Goal: Information Seeking & Learning: Find specific fact

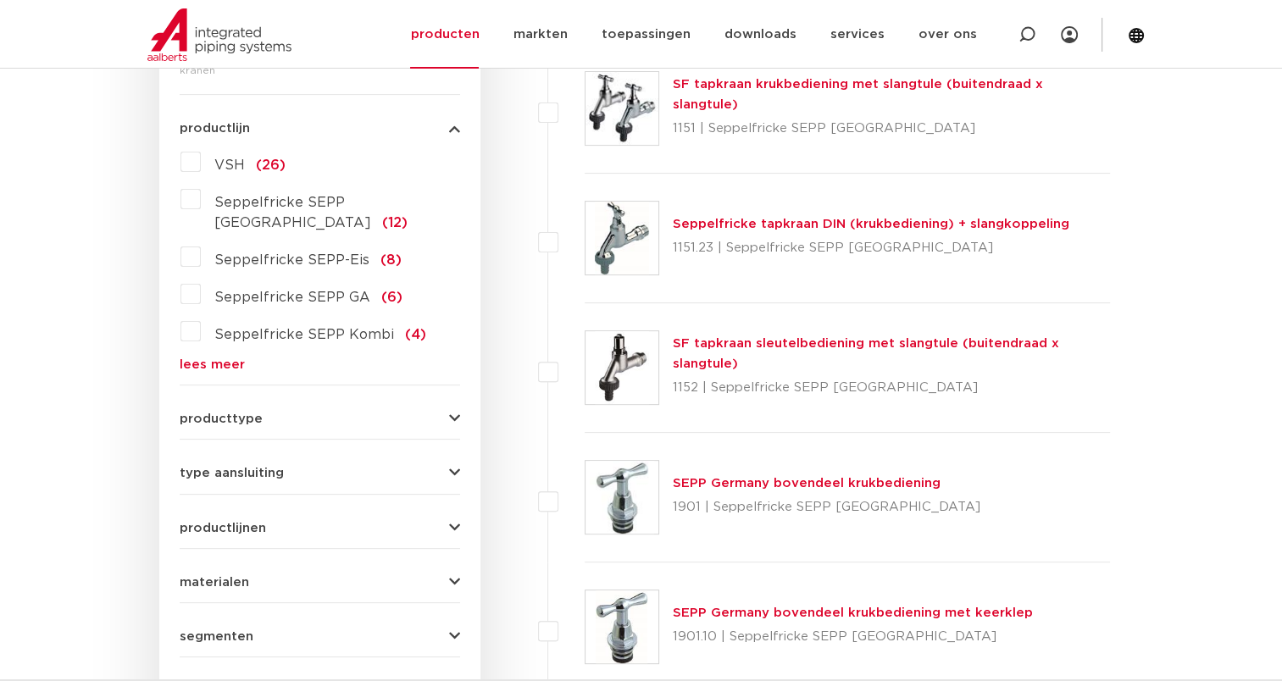
scroll to position [424, 0]
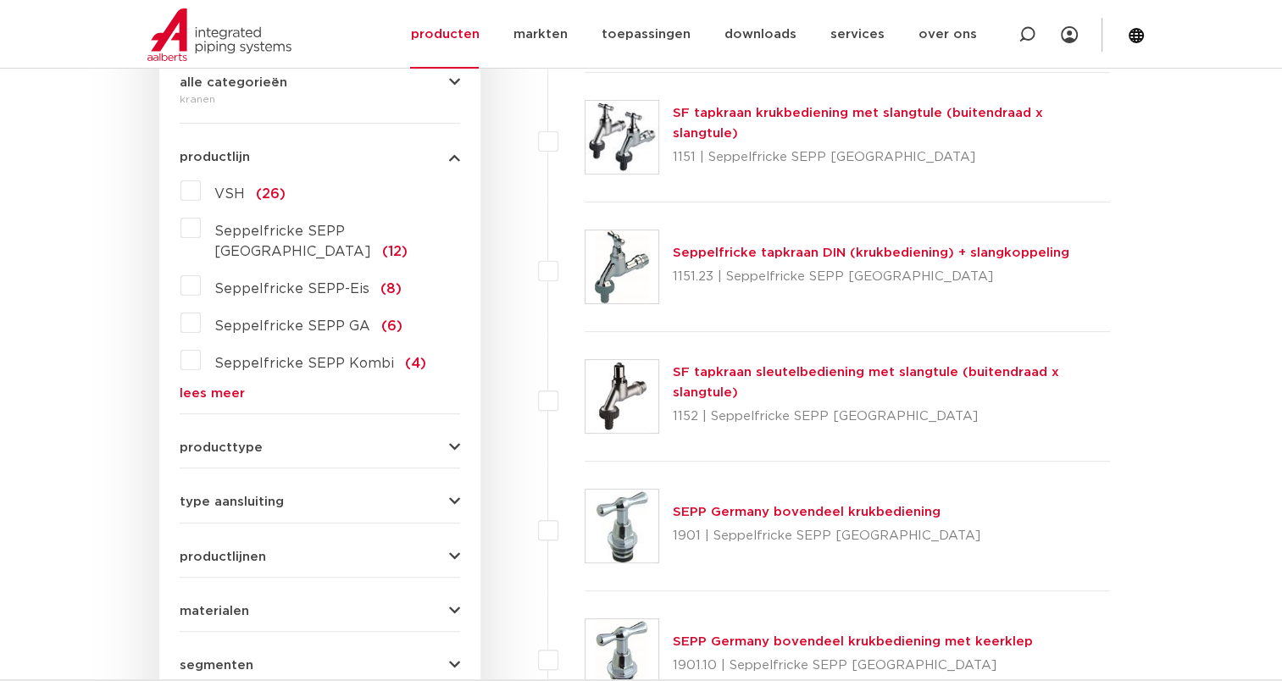
click at [201, 272] on label "Seppelfricke SEPP-Eis (8)" at bounding box center [301, 285] width 201 height 27
click at [0, 0] on input "Seppelfricke SEPP-Eis (8)" at bounding box center [0, 0] width 0 height 0
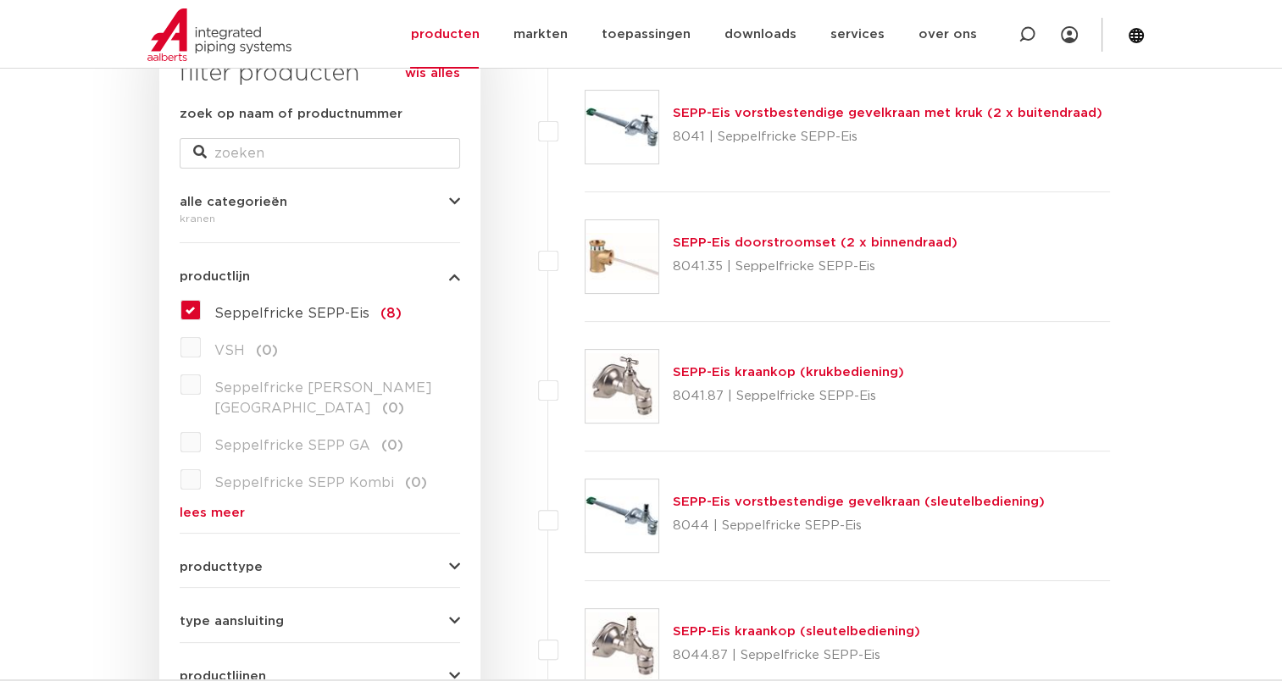
scroll to position [170, 0]
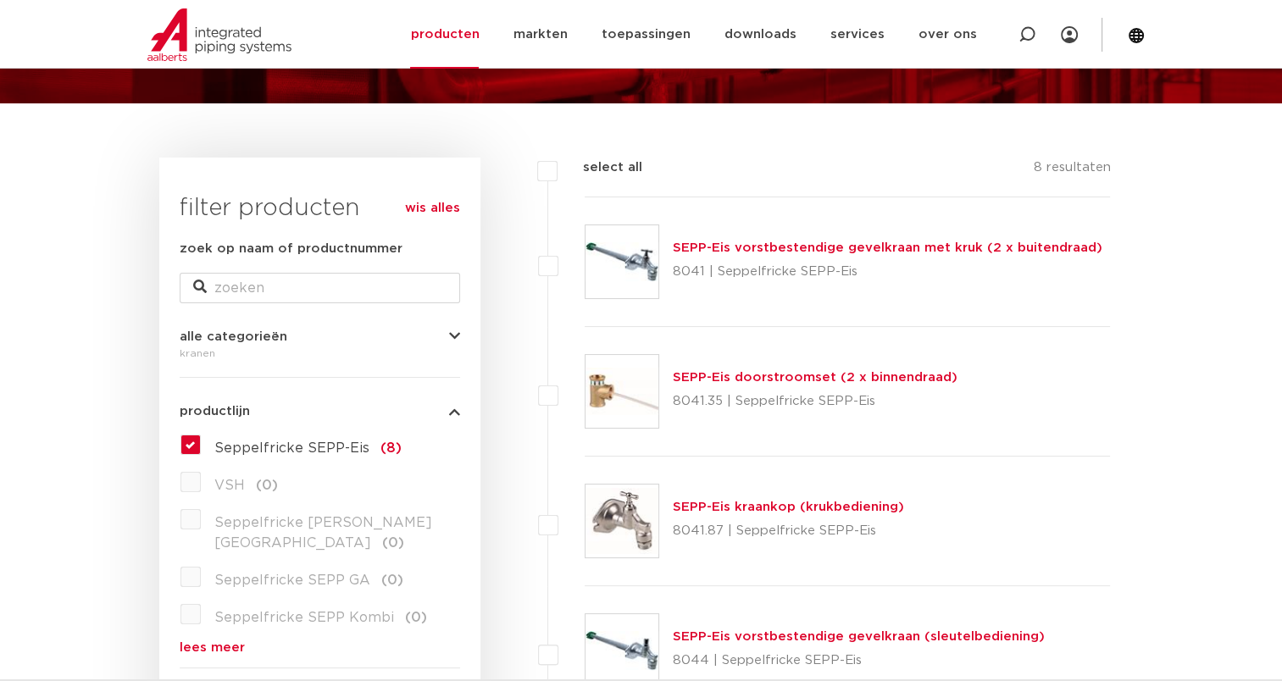
click at [804, 248] on link "SEPP-Eis vorstbestendige gevelkraan met kruk (2 x buitendraad)" at bounding box center [888, 248] width 430 height 13
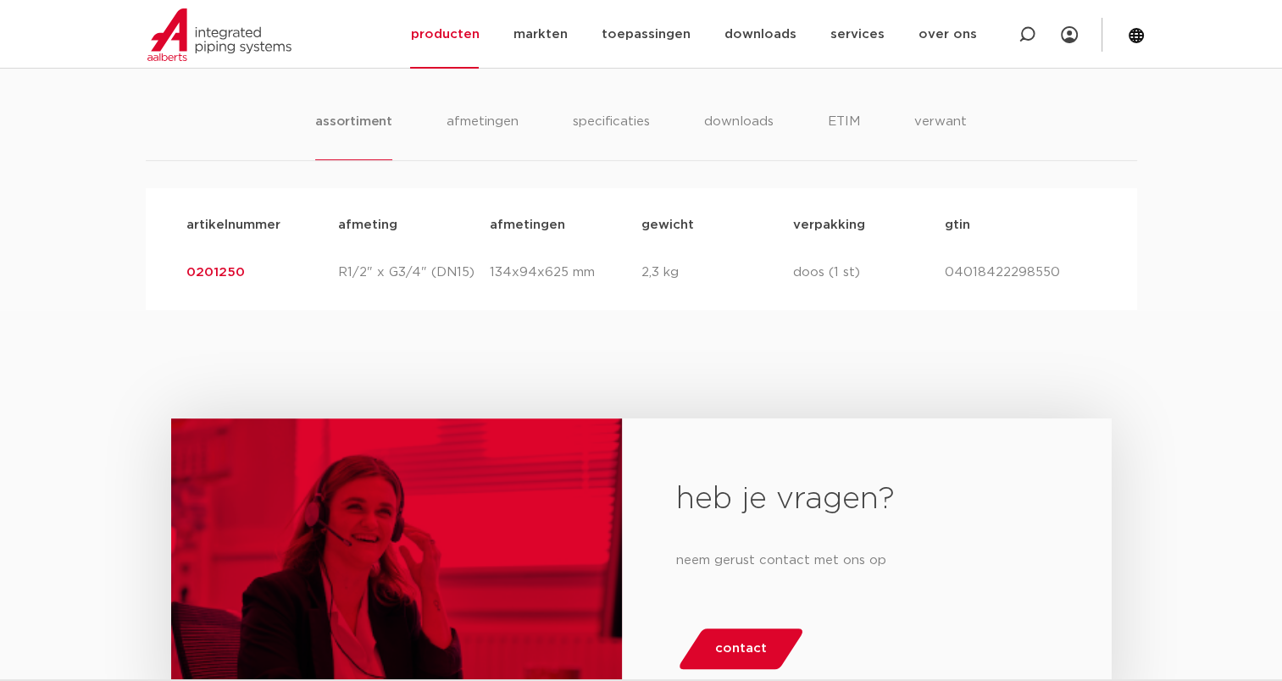
scroll to position [1017, 0]
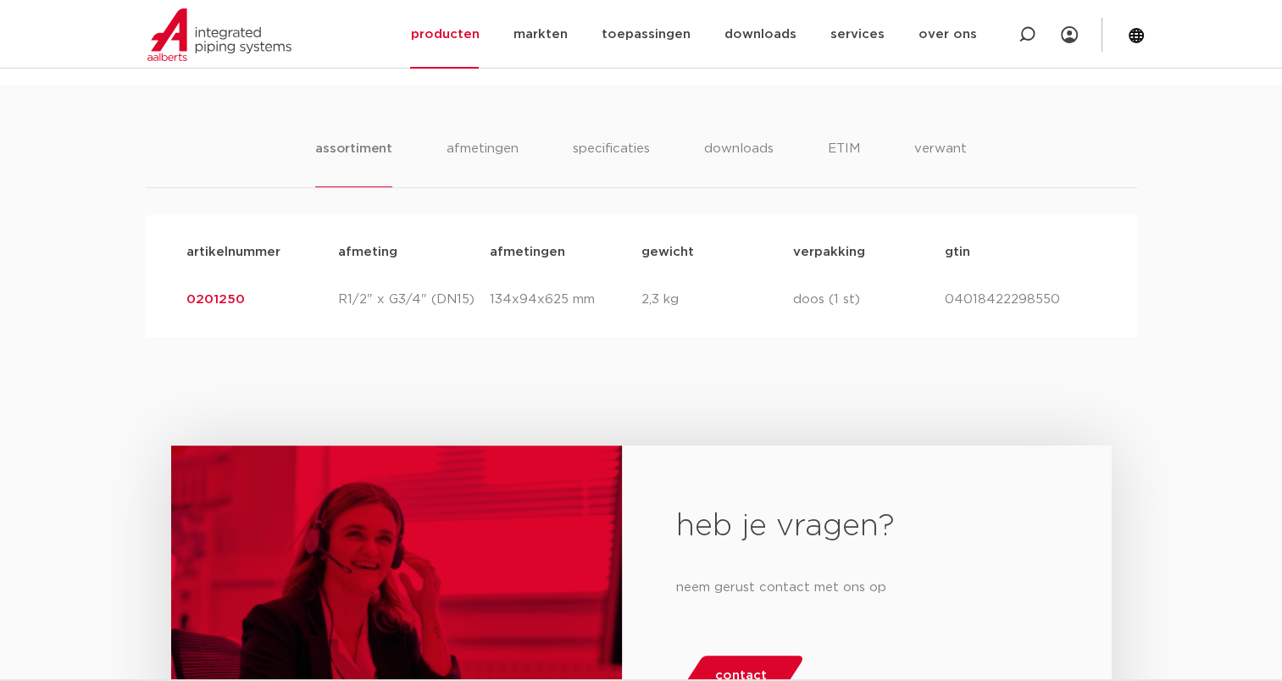
drag, startPoint x: 244, startPoint y: 298, endPoint x: 187, endPoint y: 298, distance: 56.8
click at [187, 298] on p "0201250" at bounding box center [262, 300] width 152 height 20
copy link "0201250"
